Goal: Browse casually

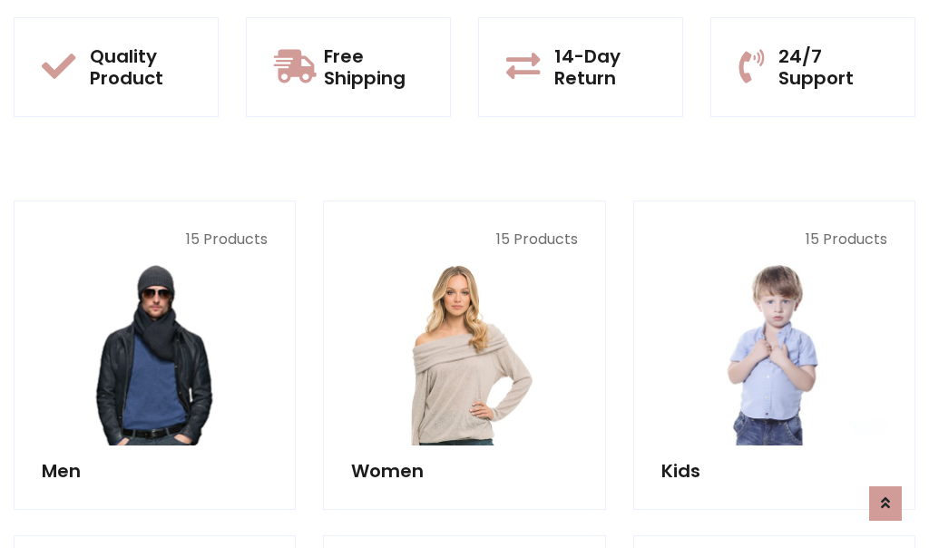
scroll to position [1619, 0]
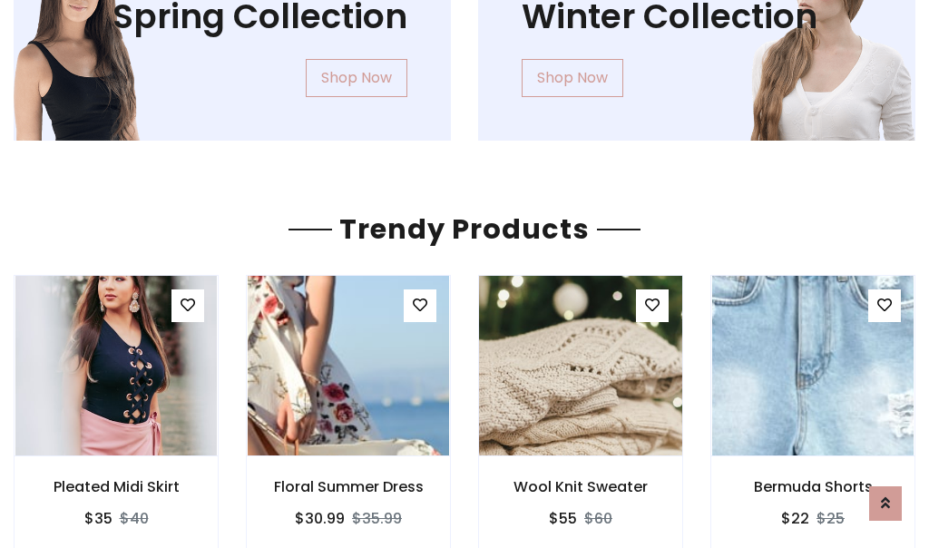
click at [580, 365] on img at bounding box center [580, 365] width 241 height 435
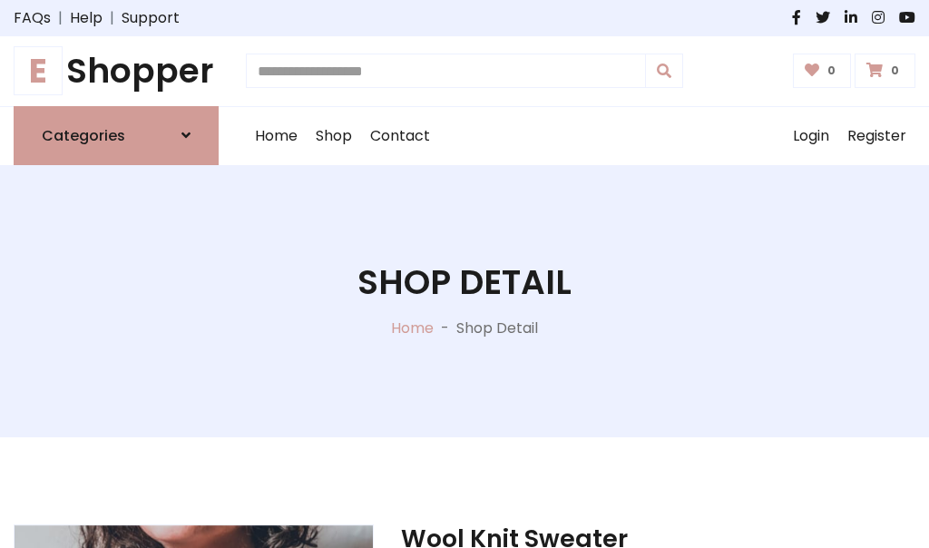
click at [116, 71] on h1 "E Shopper" at bounding box center [116, 71] width 205 height 41
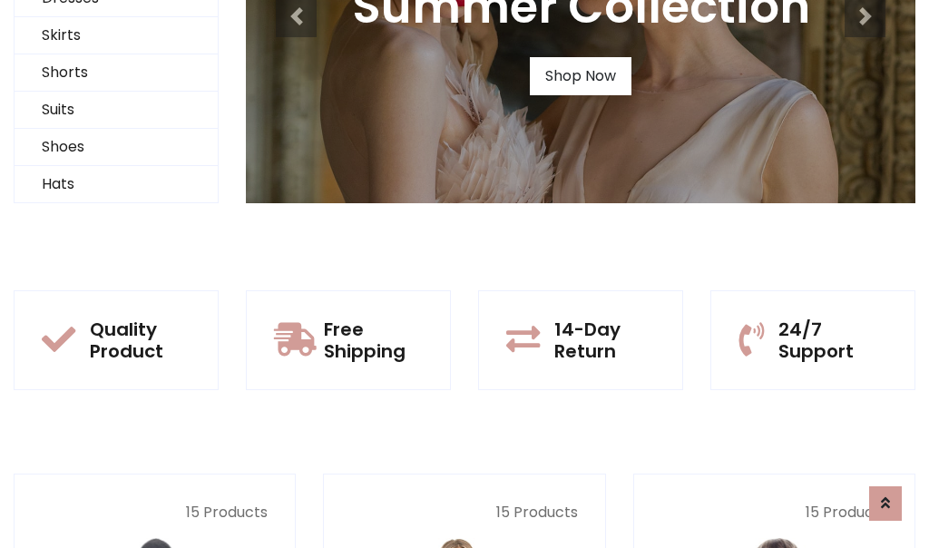
scroll to position [175, 0]
